Goal: Task Accomplishment & Management: Use online tool/utility

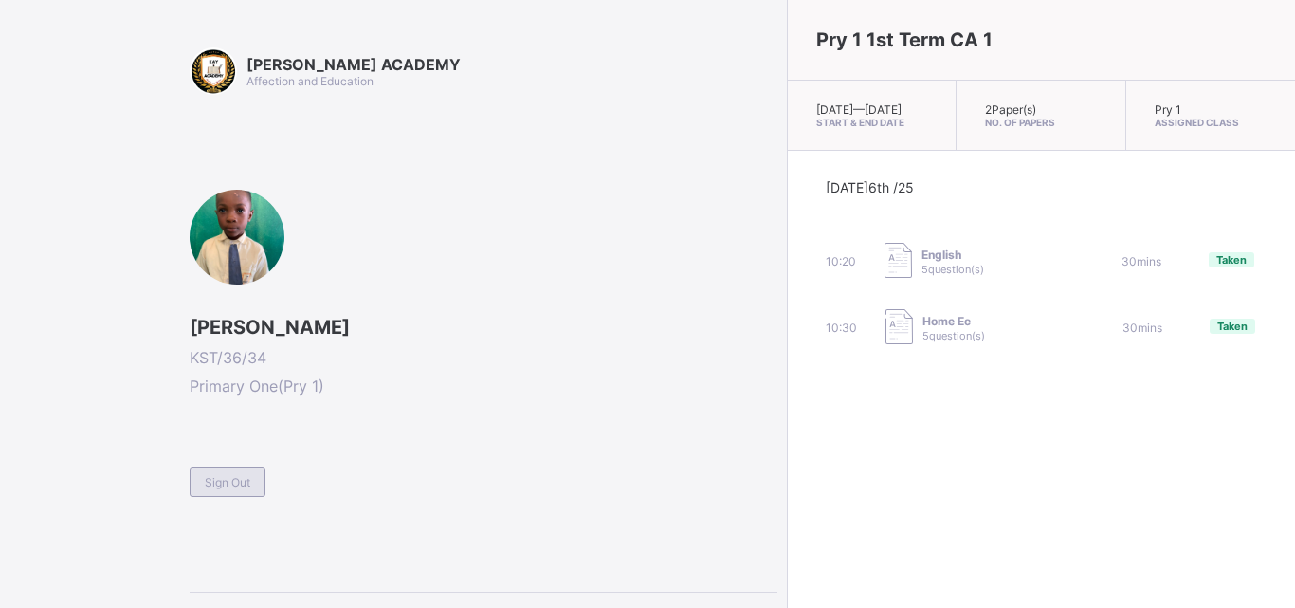
click at [228, 489] on div "Sign Out" at bounding box center [228, 482] width 76 height 30
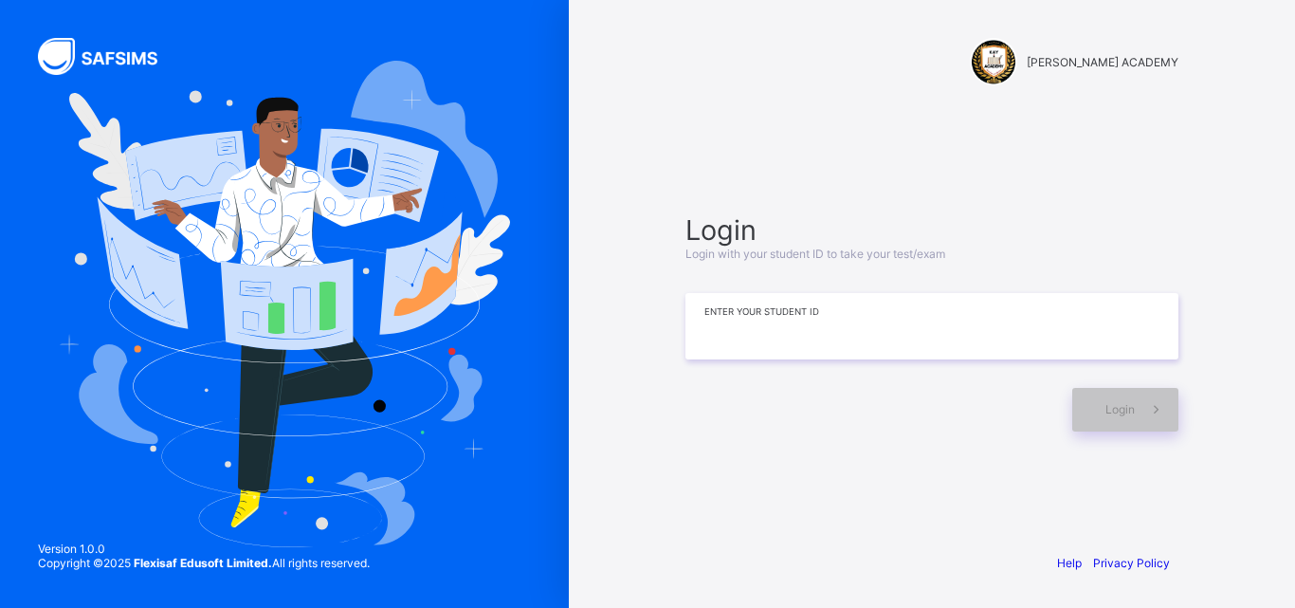
click at [867, 329] on input at bounding box center [932, 326] width 493 height 66
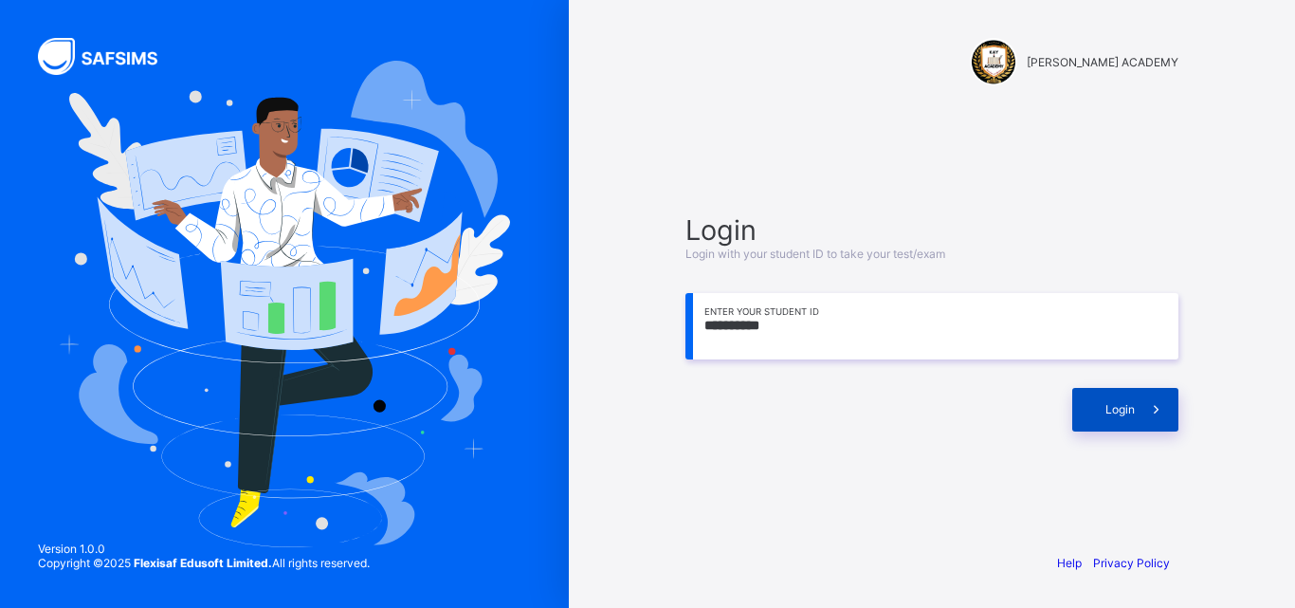
type input "**********"
click at [1129, 403] on span "Login" at bounding box center [1120, 409] width 29 height 14
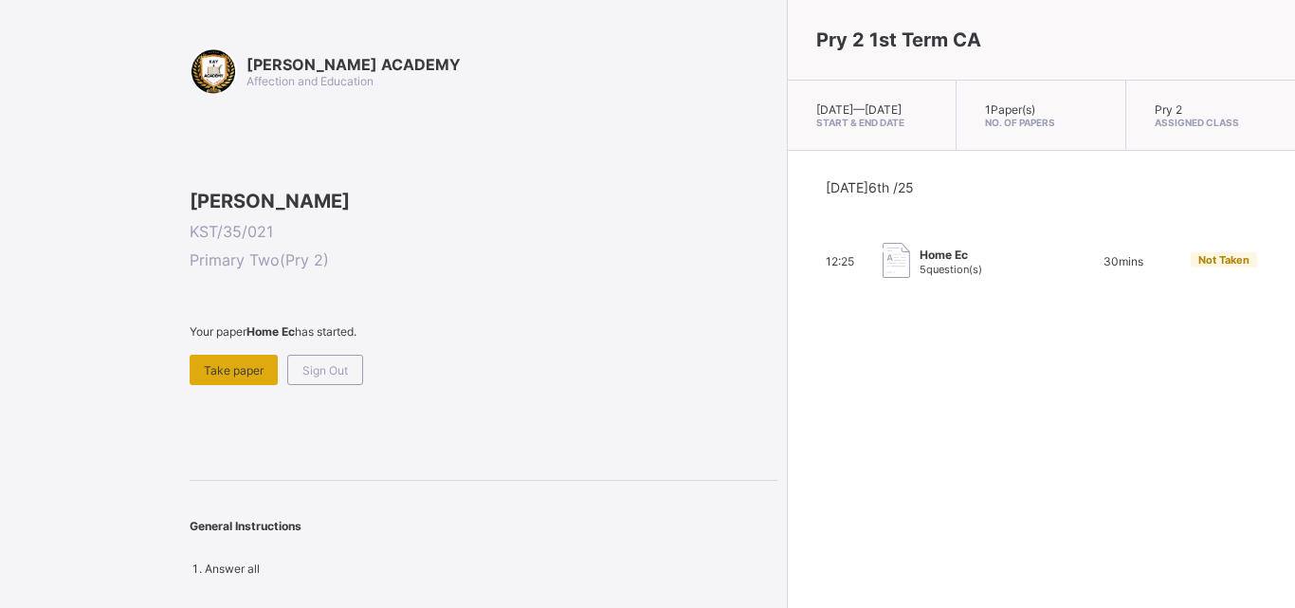
click at [210, 377] on span "Take paper" at bounding box center [234, 370] width 60 height 14
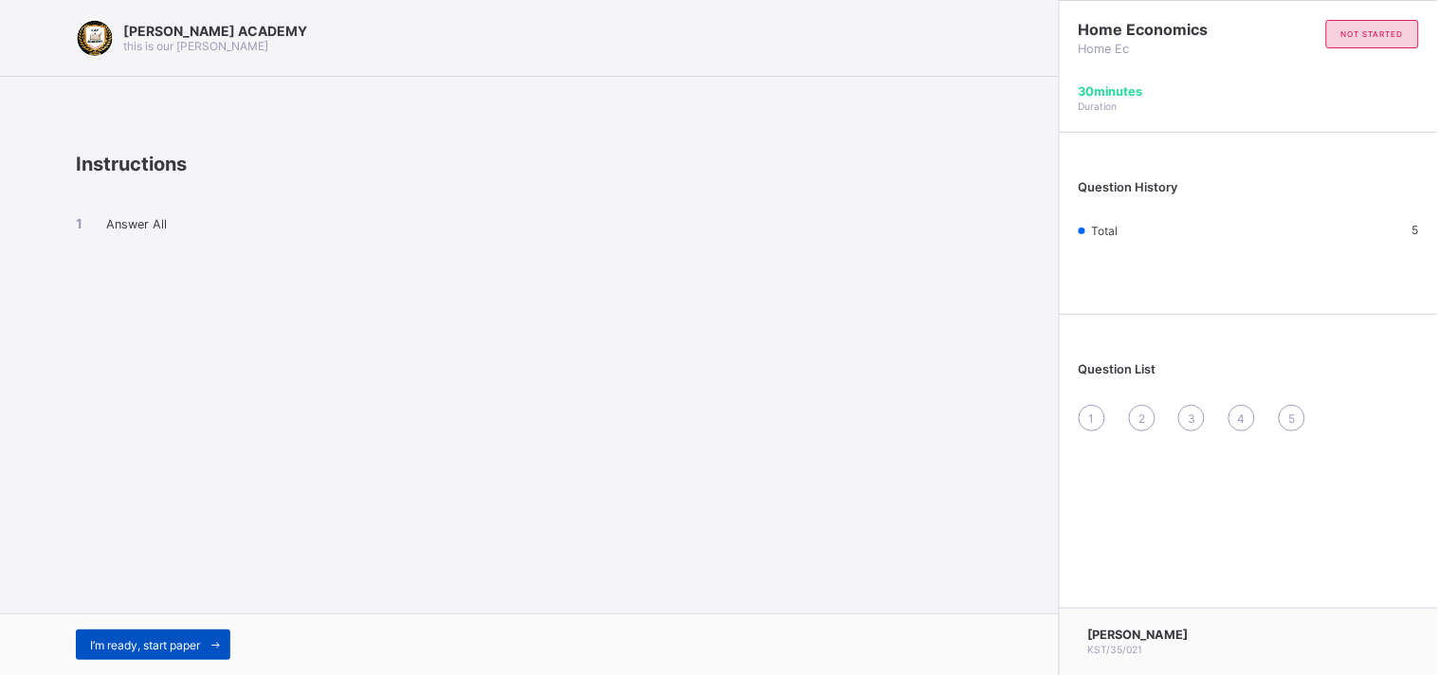
click at [115, 607] on div "I’m ready, start paper" at bounding box center [153, 645] width 155 height 30
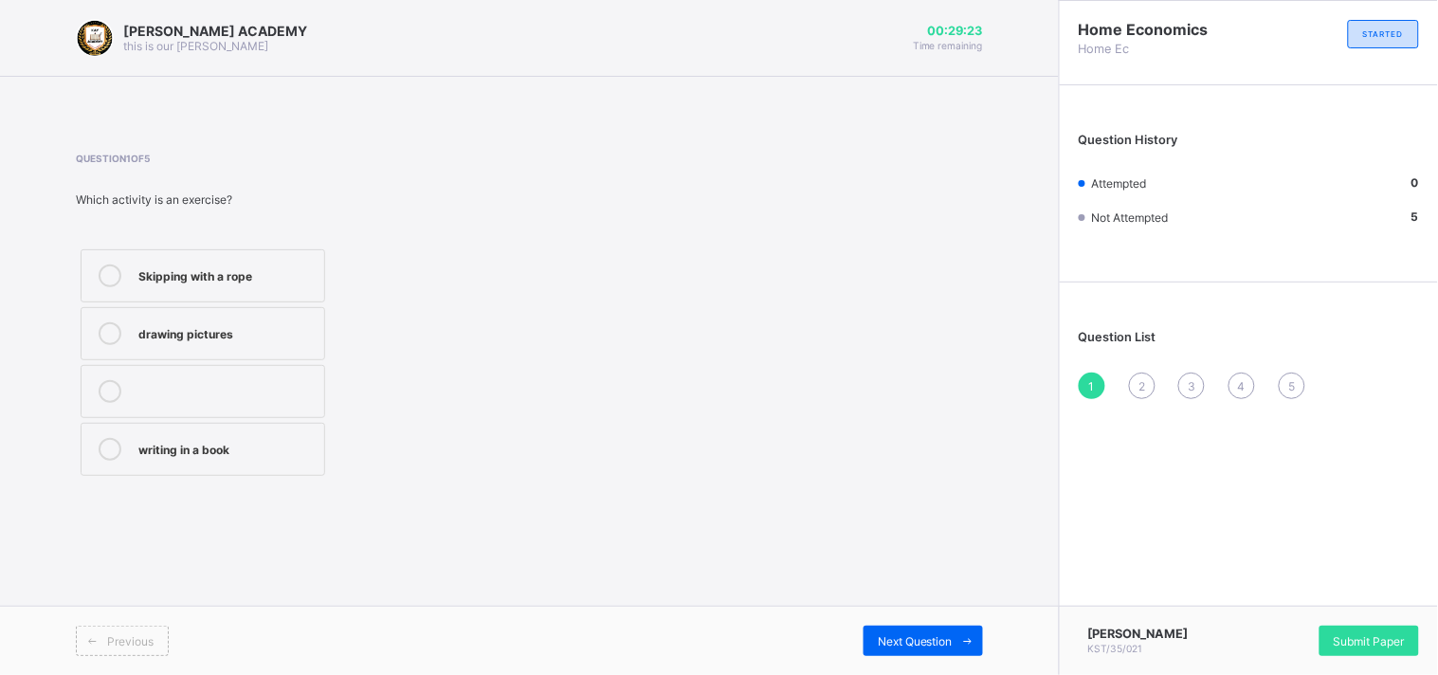
click at [153, 271] on div "Skipping with a rope" at bounding box center [226, 274] width 176 height 19
click at [907, 607] on span "Next Question" at bounding box center [915, 641] width 75 height 14
click at [156, 315] on label "To keep us healthy and strong" at bounding box center [203, 333] width 245 height 53
click at [902, 607] on div "Next Question" at bounding box center [923, 641] width 119 height 30
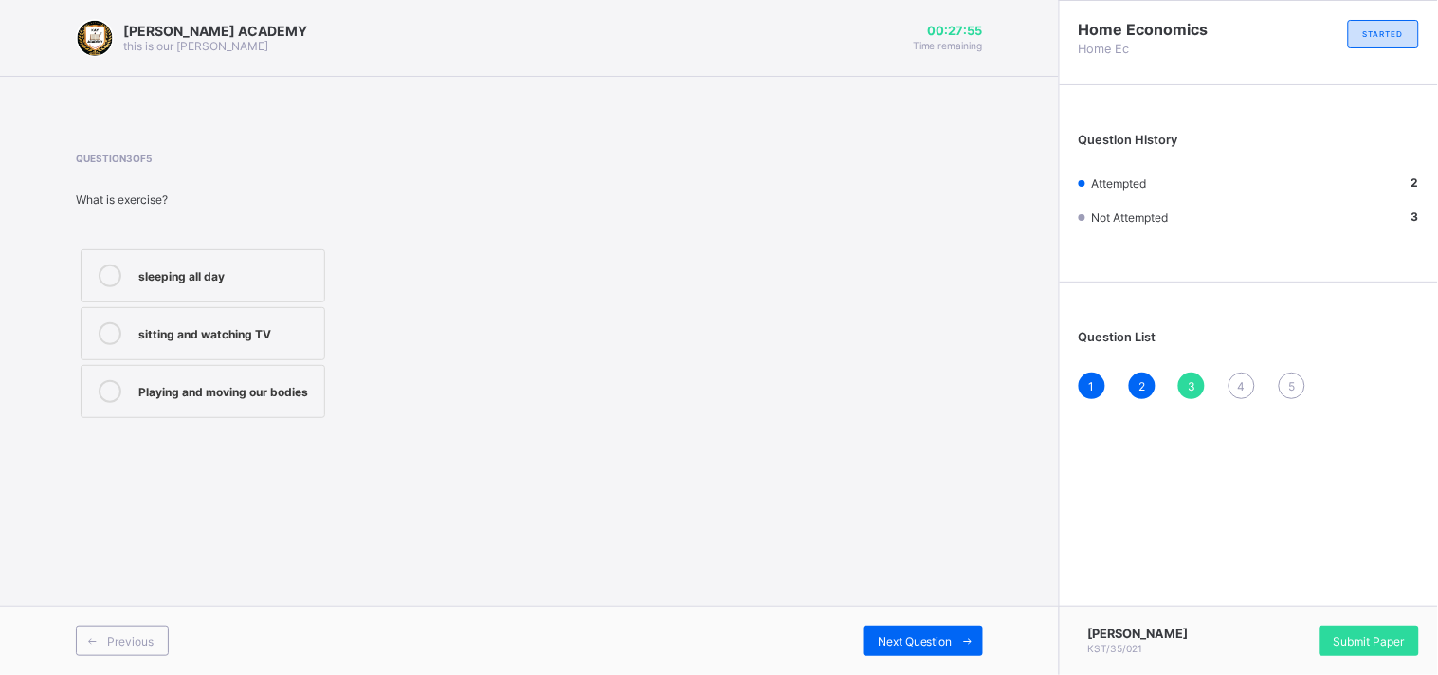
click at [263, 395] on div "Playing and moving our bodies" at bounding box center [226, 389] width 176 height 19
click at [888, 607] on div "Previous Next Question" at bounding box center [529, 640] width 1059 height 69
click at [898, 607] on span "Next Question" at bounding box center [915, 641] width 75 height 14
click at [279, 318] on label "We feel happy and energetic" at bounding box center [203, 333] width 245 height 53
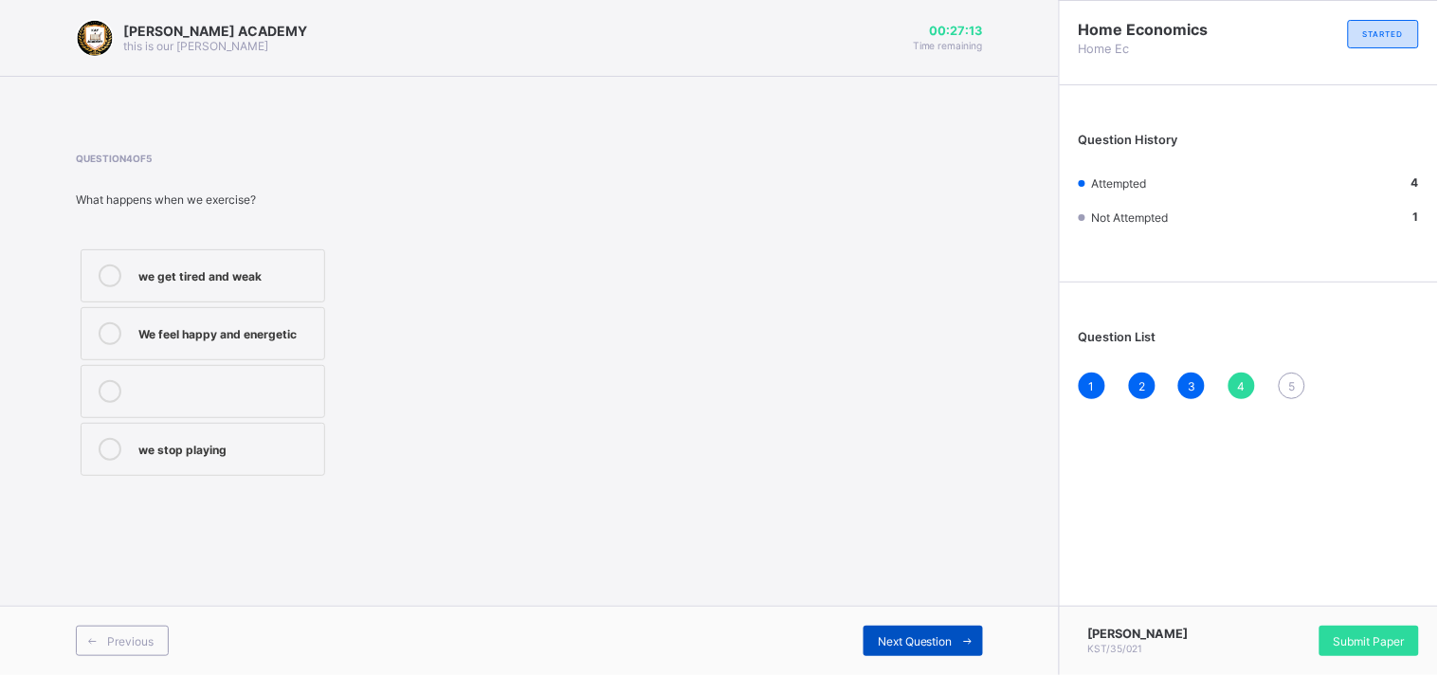
click at [889, 607] on span "Next Question" at bounding box center [915, 641] width 75 height 14
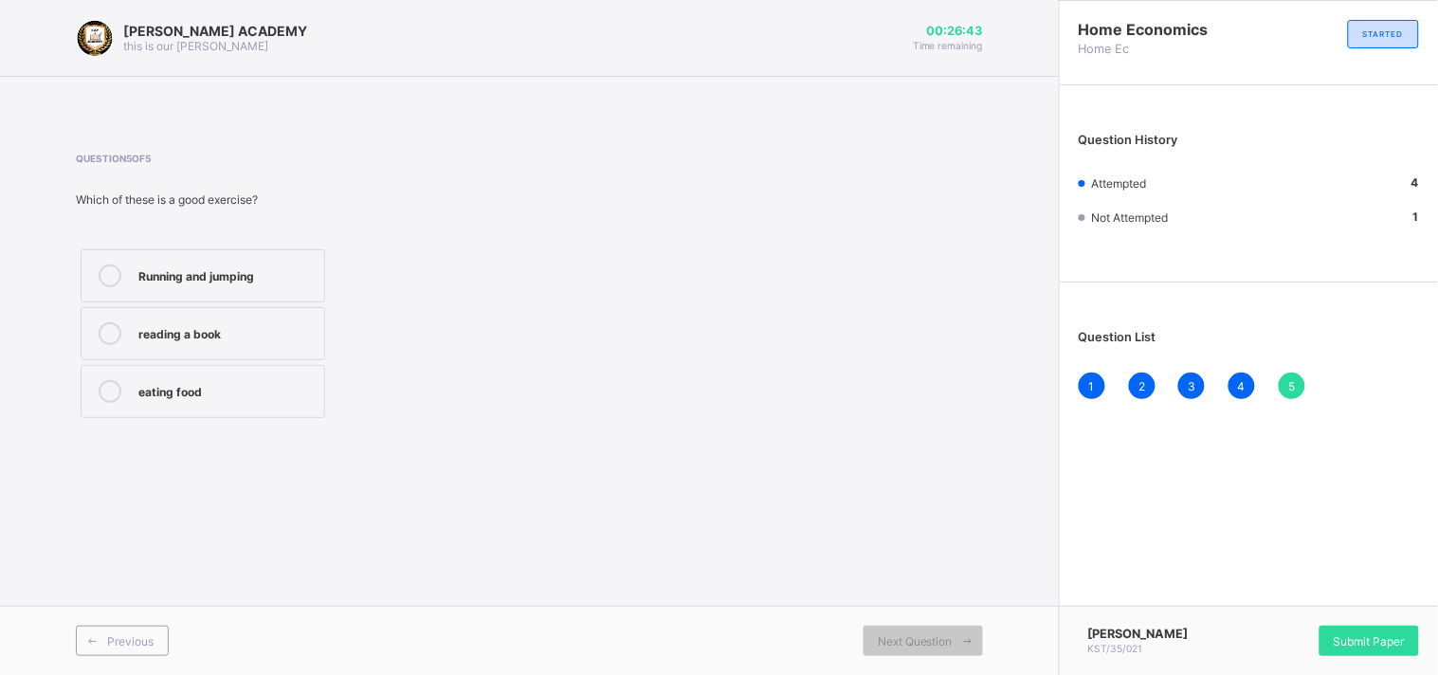
click at [271, 269] on div "Running and jumping" at bounding box center [226, 274] width 176 height 19
click at [1294, 607] on span "Submit Paper" at bounding box center [1369, 641] width 71 height 14
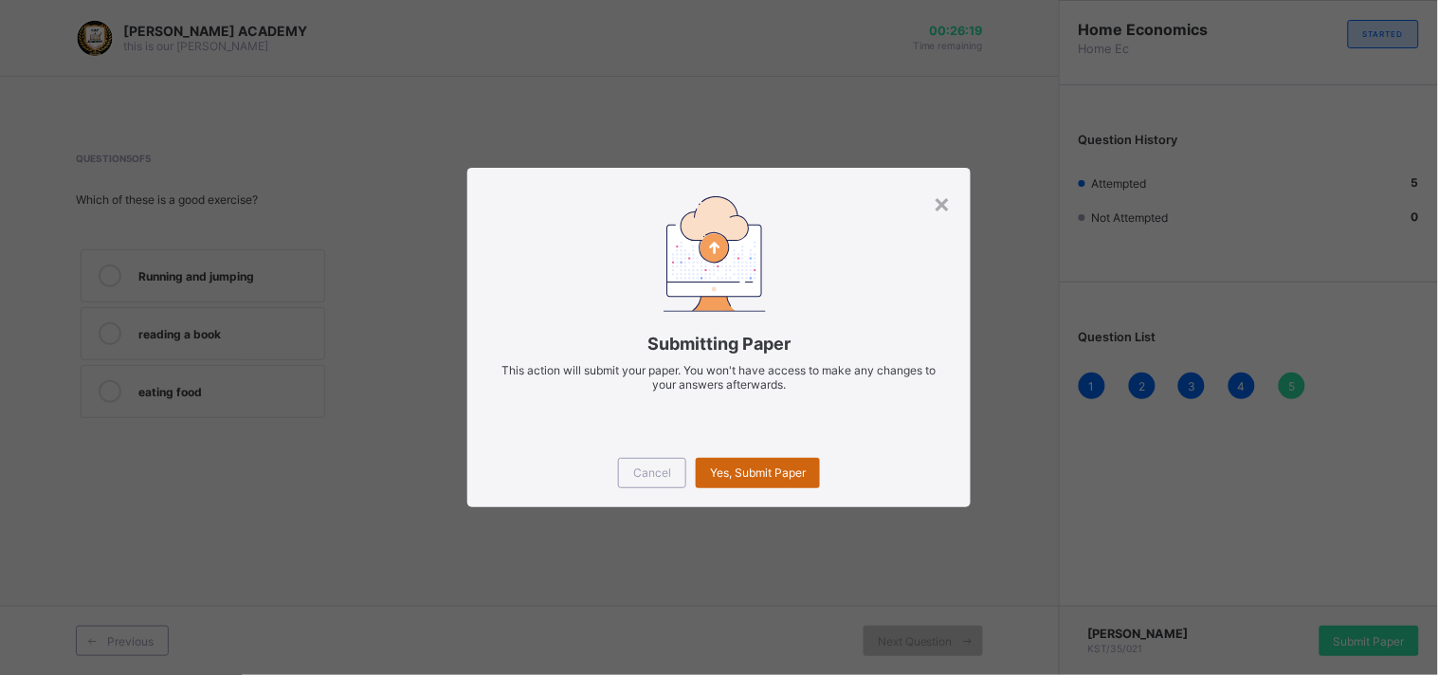
click at [735, 471] on span "Yes, Submit Paper" at bounding box center [758, 473] width 96 height 14
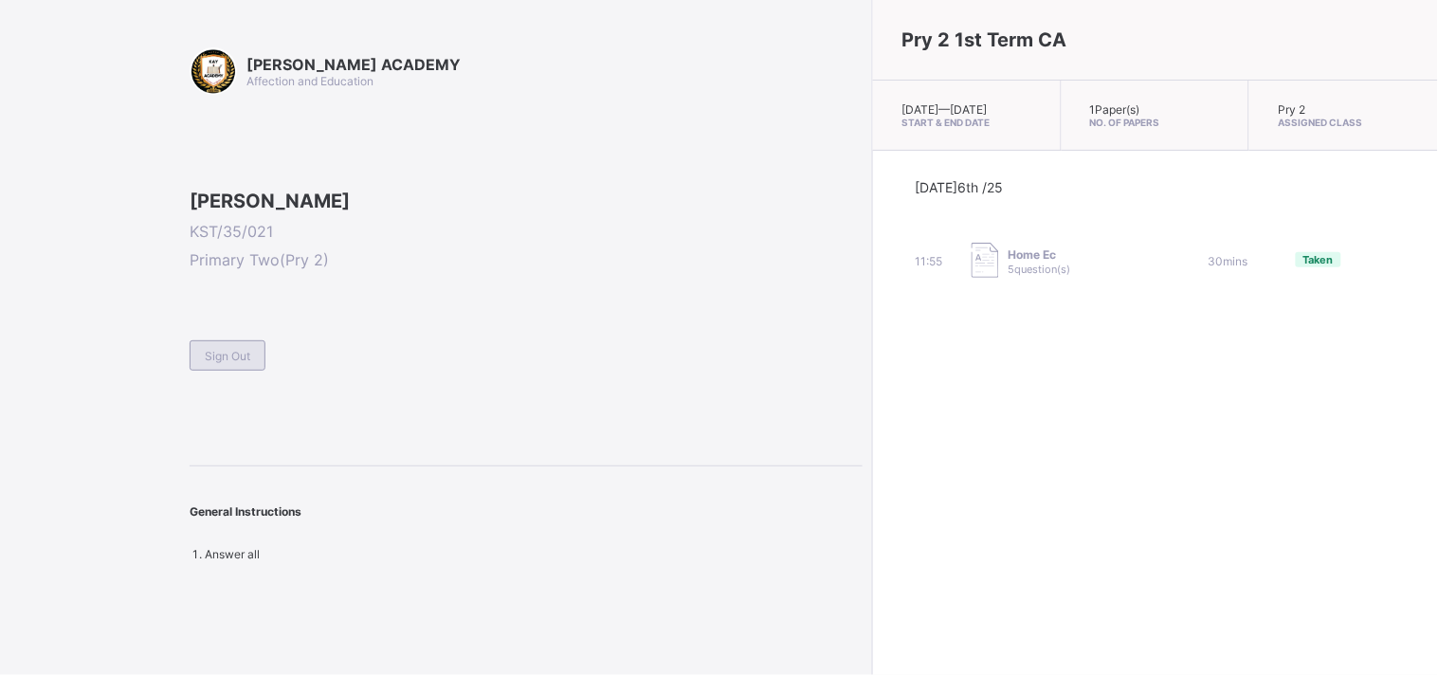
click at [235, 363] on span "Sign Out" at bounding box center [228, 356] width 46 height 14
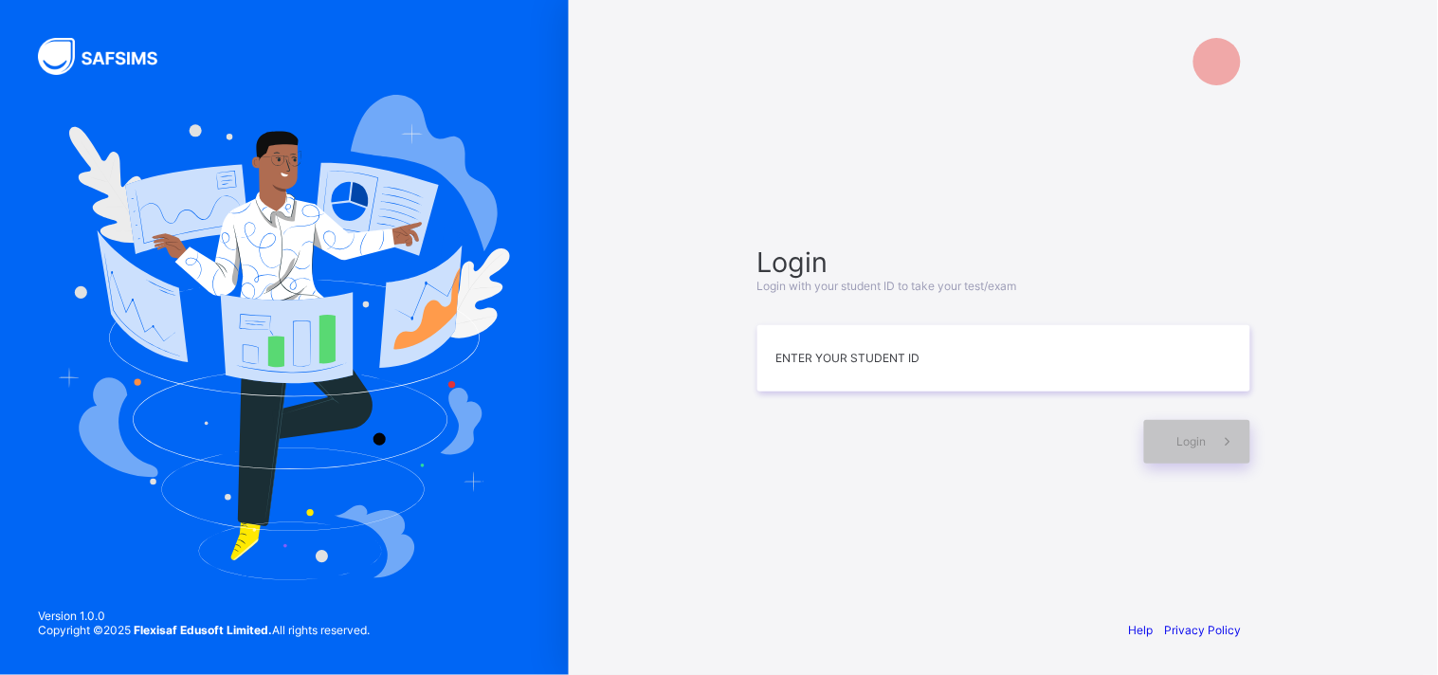
click at [235, 476] on img at bounding box center [284, 337] width 451 height 485
click at [903, 374] on input at bounding box center [1004, 359] width 493 height 66
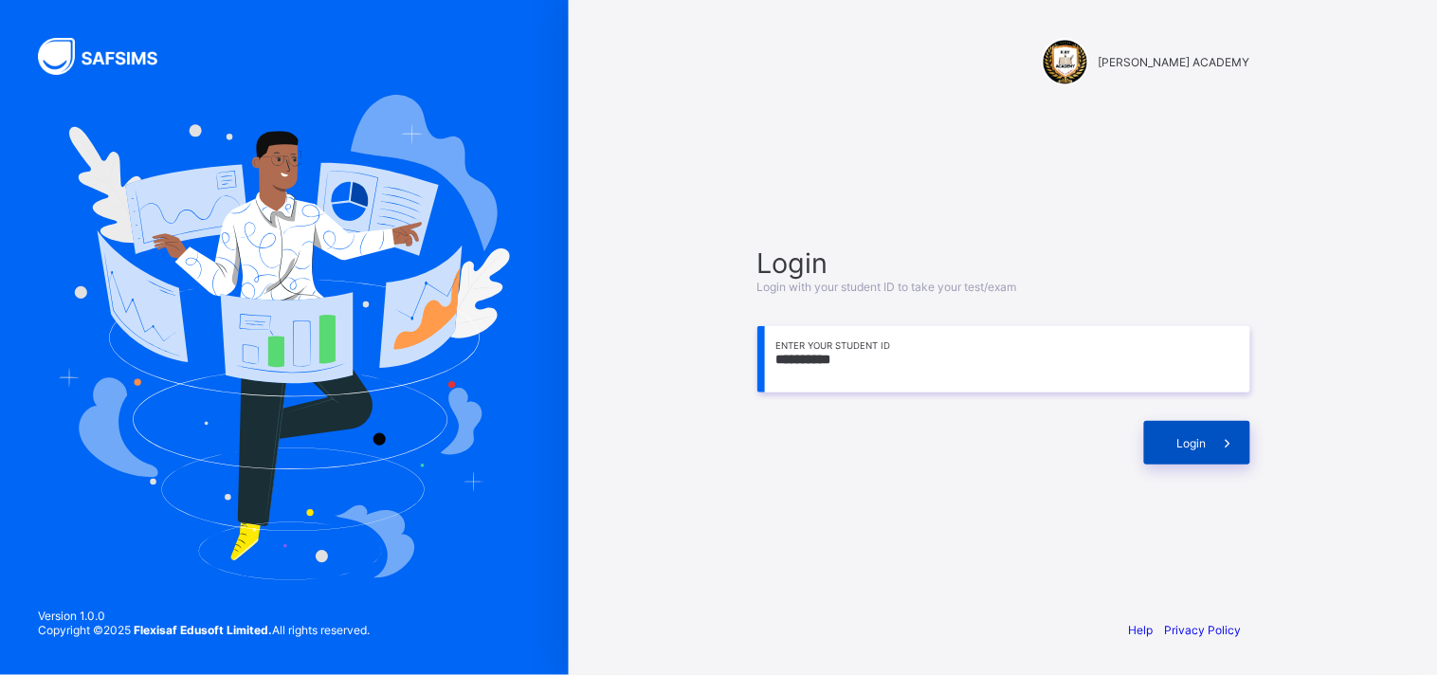
type input "**********"
click at [1176, 430] on div "Login" at bounding box center [1197, 443] width 106 height 44
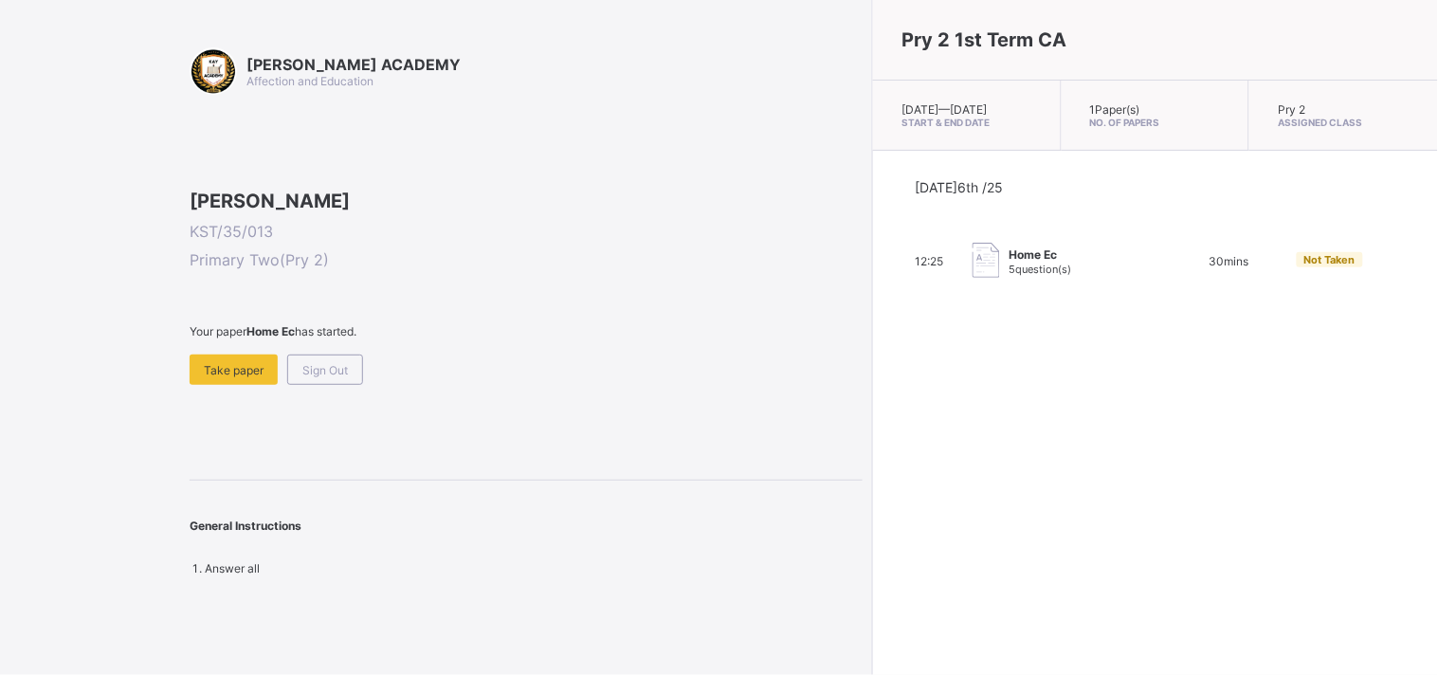
click at [1176, 430] on div "Pry 2 1st Term CA [DATE] — [GEOGRAPHIC_DATA][DATE] Start & End Date 1 Paper(s) …" at bounding box center [1155, 337] width 566 height 675
click at [219, 385] on div "Take paper" at bounding box center [234, 370] width 88 height 30
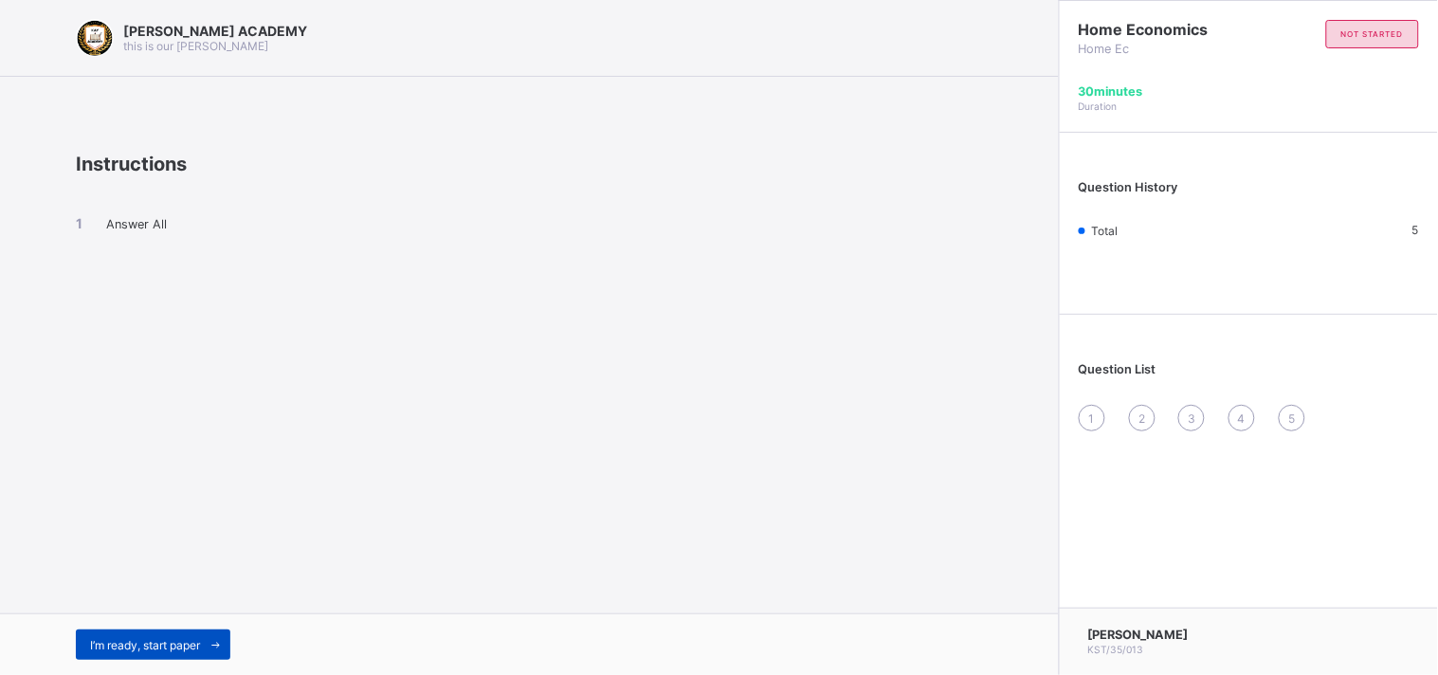
click at [188, 607] on span "I’m ready, start paper" at bounding box center [145, 645] width 110 height 14
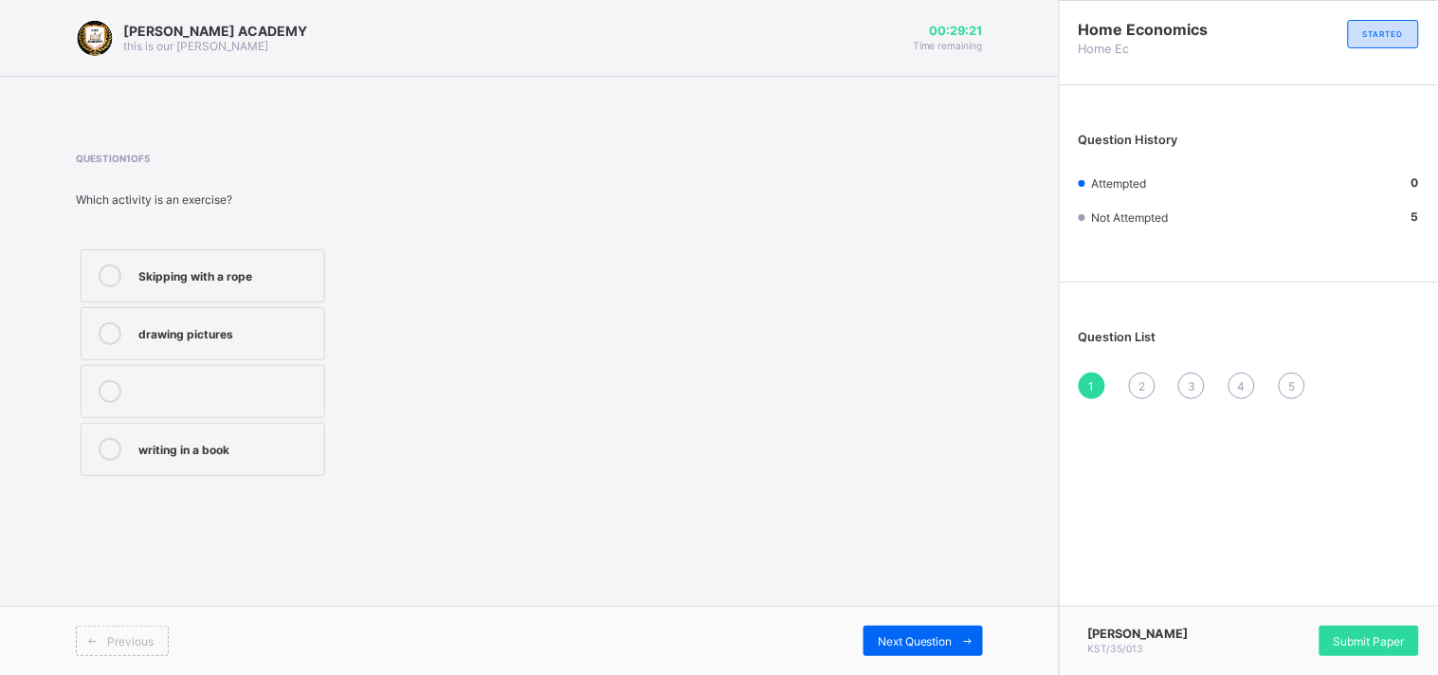
click at [204, 442] on div "writing in a book" at bounding box center [226, 447] width 176 height 19
click at [926, 607] on span "Next Question" at bounding box center [915, 641] width 75 height 14
click at [244, 327] on div "To keep us healthy and strong" at bounding box center [226, 331] width 176 height 19
click at [891, 607] on span "Next Question" at bounding box center [915, 641] width 75 height 14
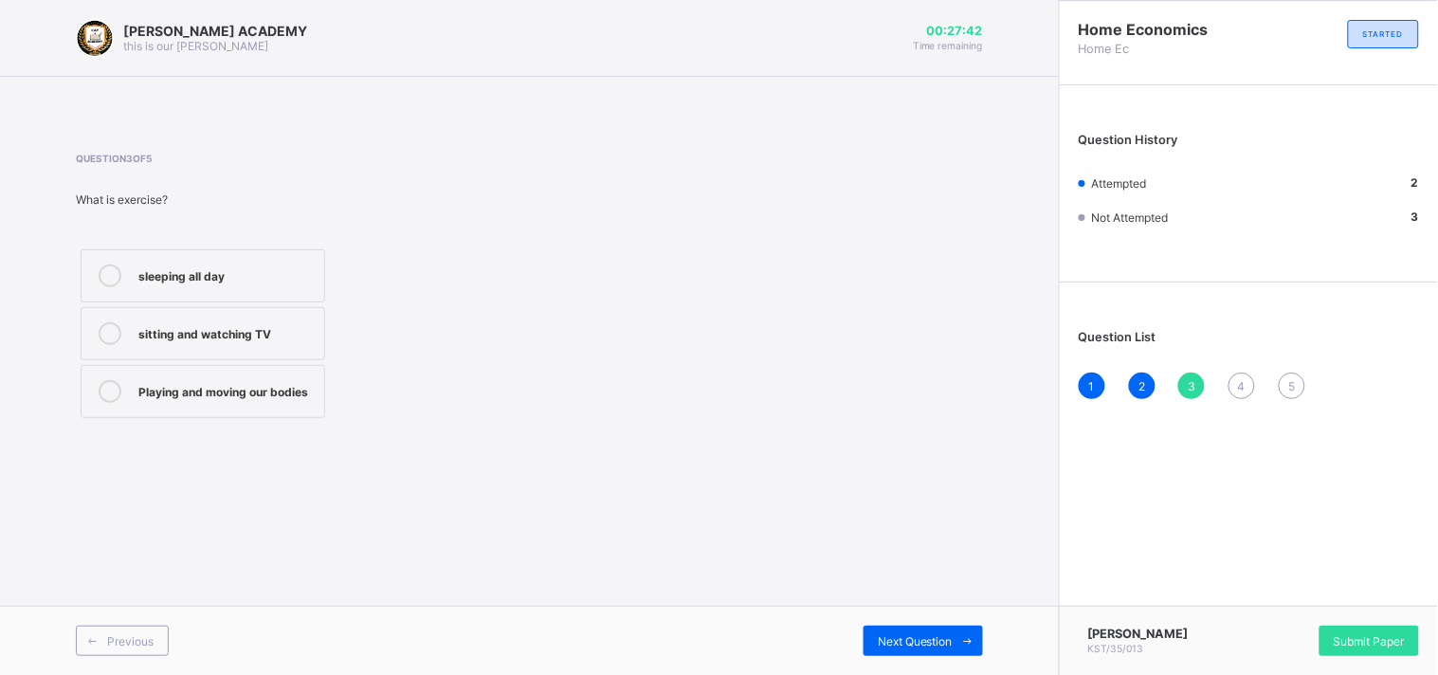
click at [240, 326] on div "sitting and watching TV" at bounding box center [226, 331] width 176 height 19
click at [929, 607] on span "Next Question" at bounding box center [915, 641] width 75 height 14
click at [181, 338] on div "We feel happy and energetic" at bounding box center [226, 331] width 176 height 19
drag, startPoint x: 181, startPoint y: 338, endPoint x: 838, endPoint y: 674, distance: 738.3
click at [267, 374] on div "we get tired and weak We feel happy and energetic we stop playing" at bounding box center [203, 363] width 254 height 236
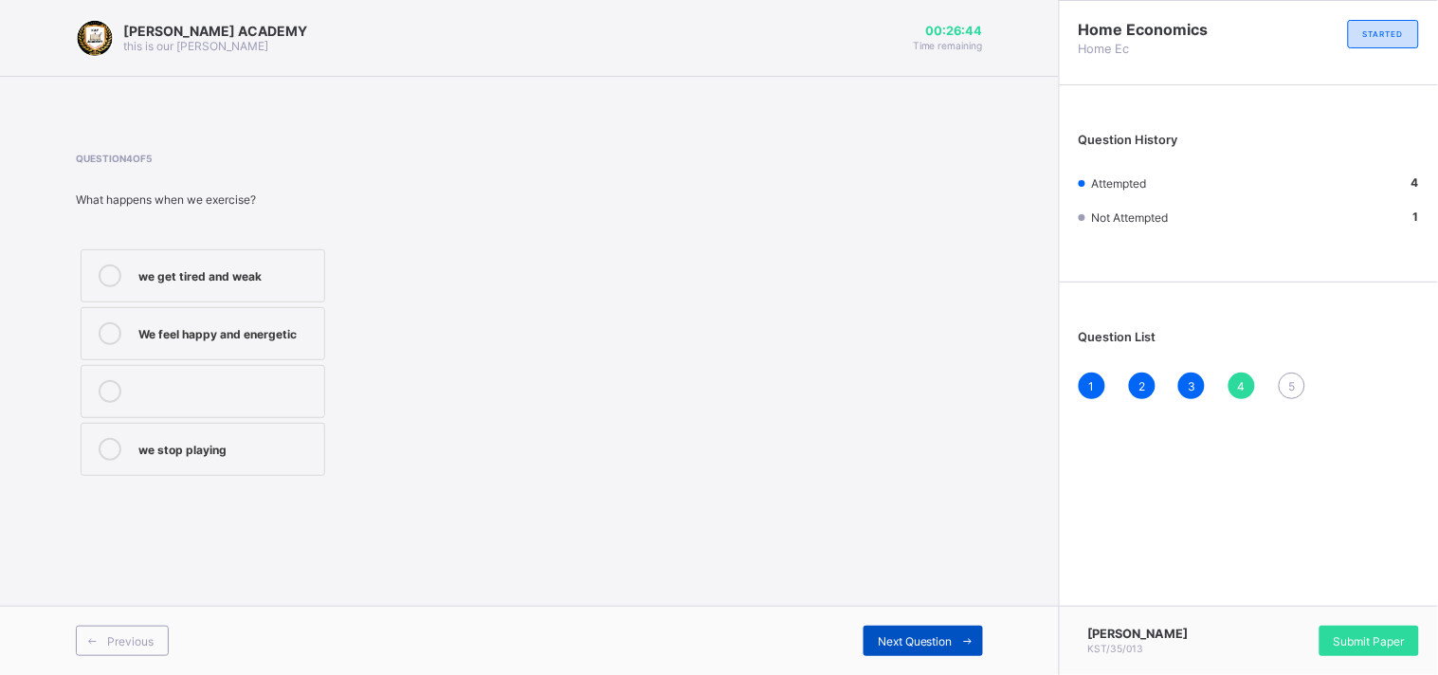
click at [950, 607] on div "Next Question" at bounding box center [923, 641] width 119 height 30
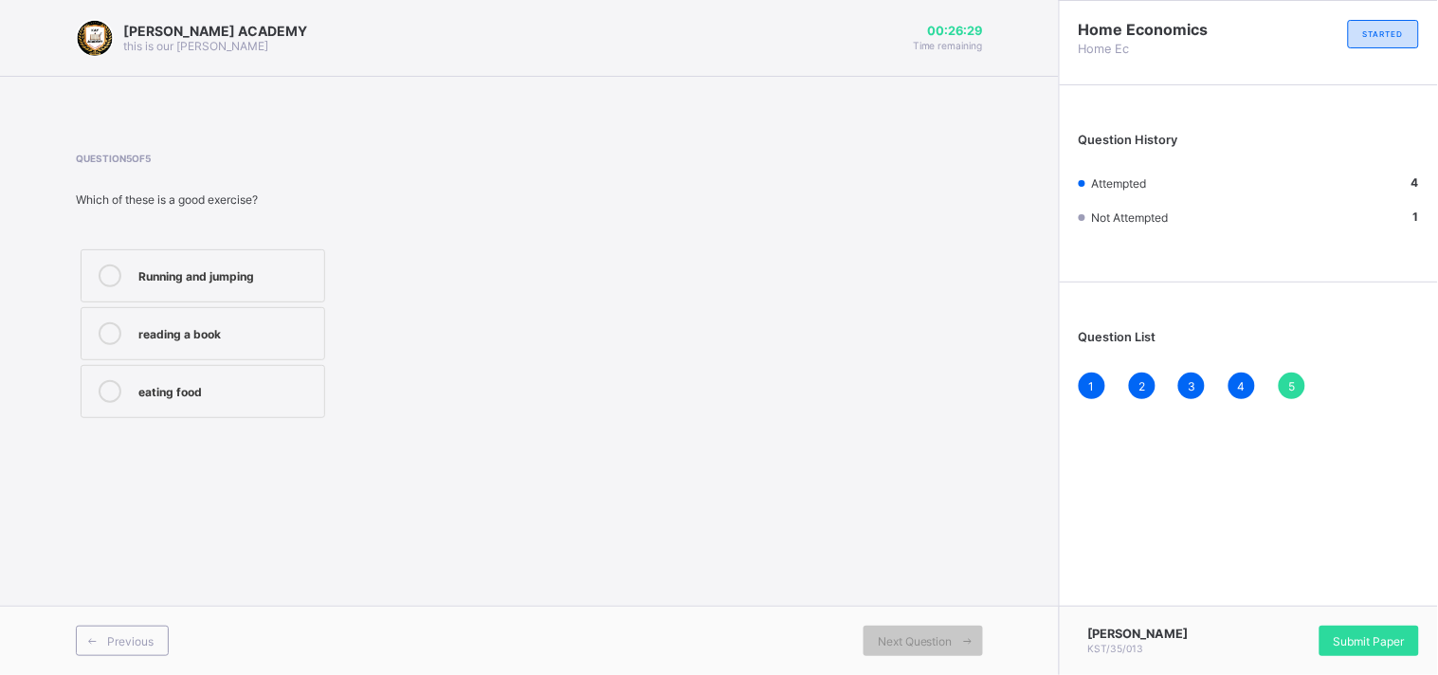
click at [210, 335] on div "reading a book" at bounding box center [226, 331] width 176 height 19
click at [1294, 607] on div "Submit Paper" at bounding box center [1370, 641] width 100 height 30
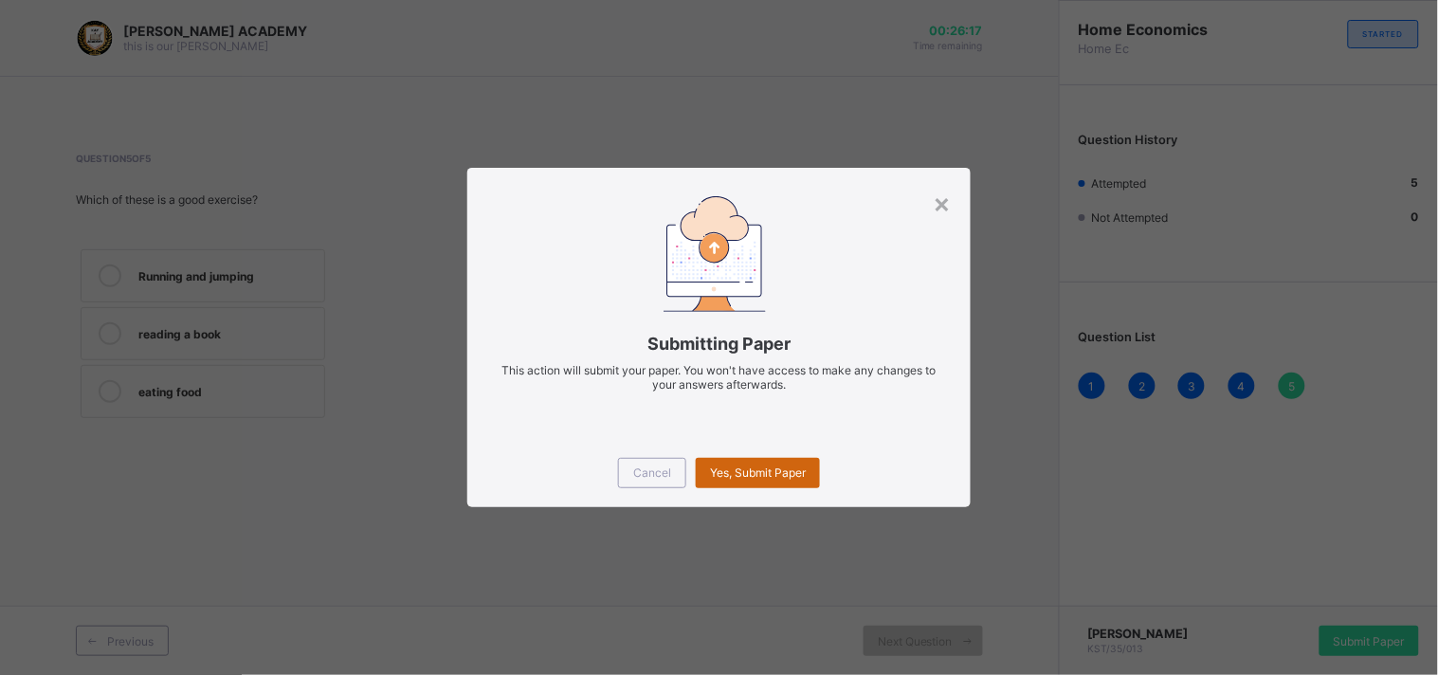
click at [774, 474] on span "Yes, Submit Paper" at bounding box center [758, 473] width 96 height 14
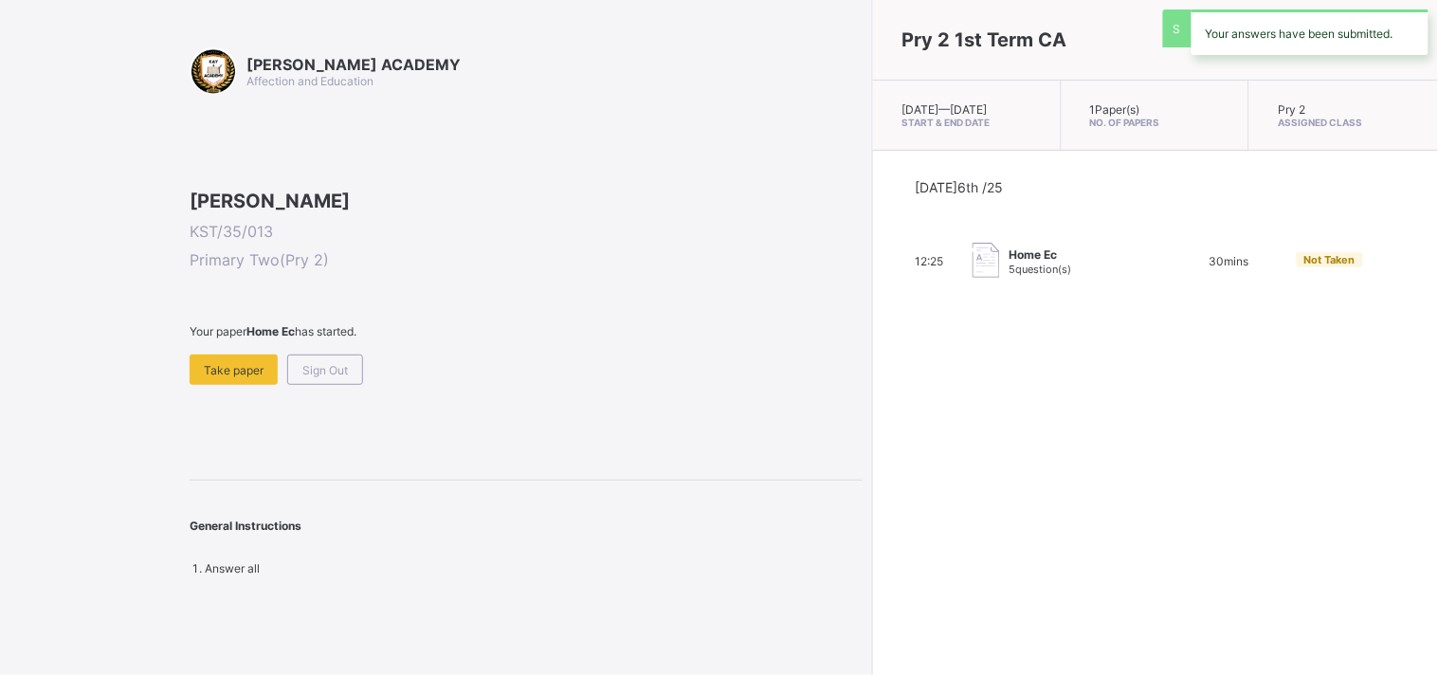
click at [872, 474] on div "Pry 2 1st Term CA [DATE] — [GEOGRAPHIC_DATA][DATE] Start & End Date 1 Paper(s) …" at bounding box center [1155, 337] width 566 height 675
